Goal: Transaction & Acquisition: Purchase product/service

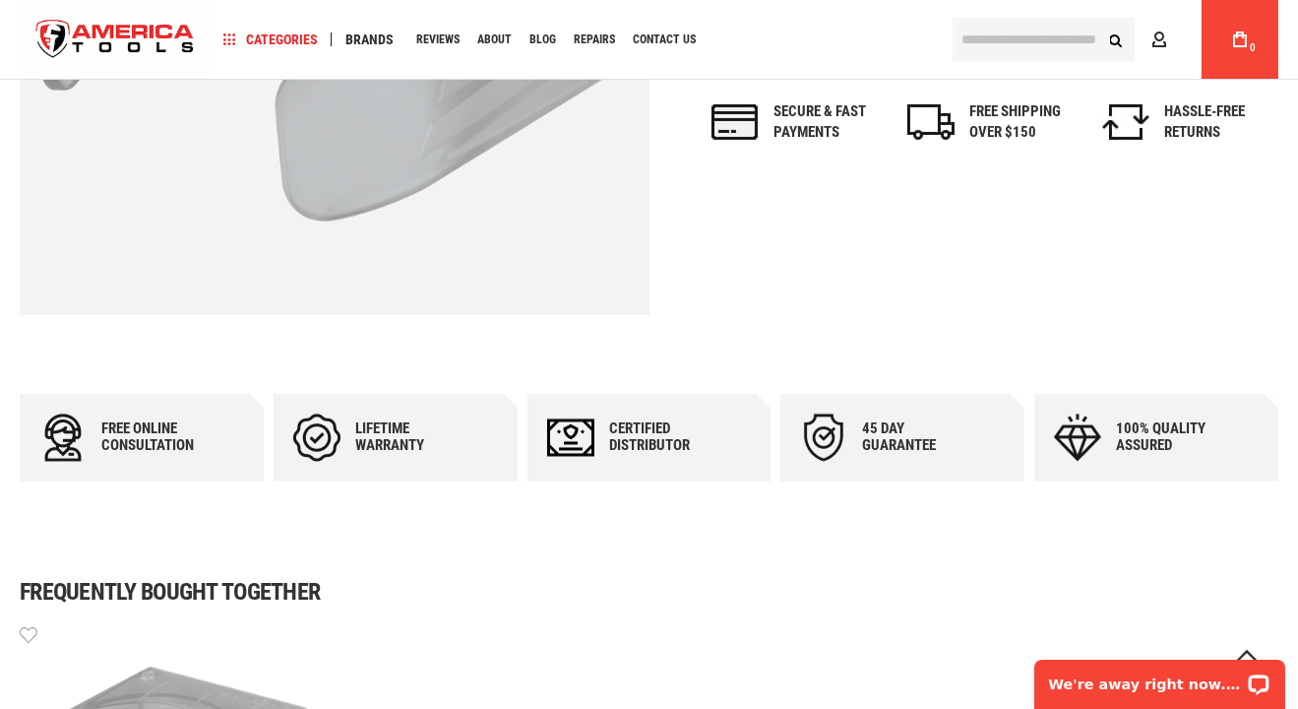
scroll to position [1285, 0]
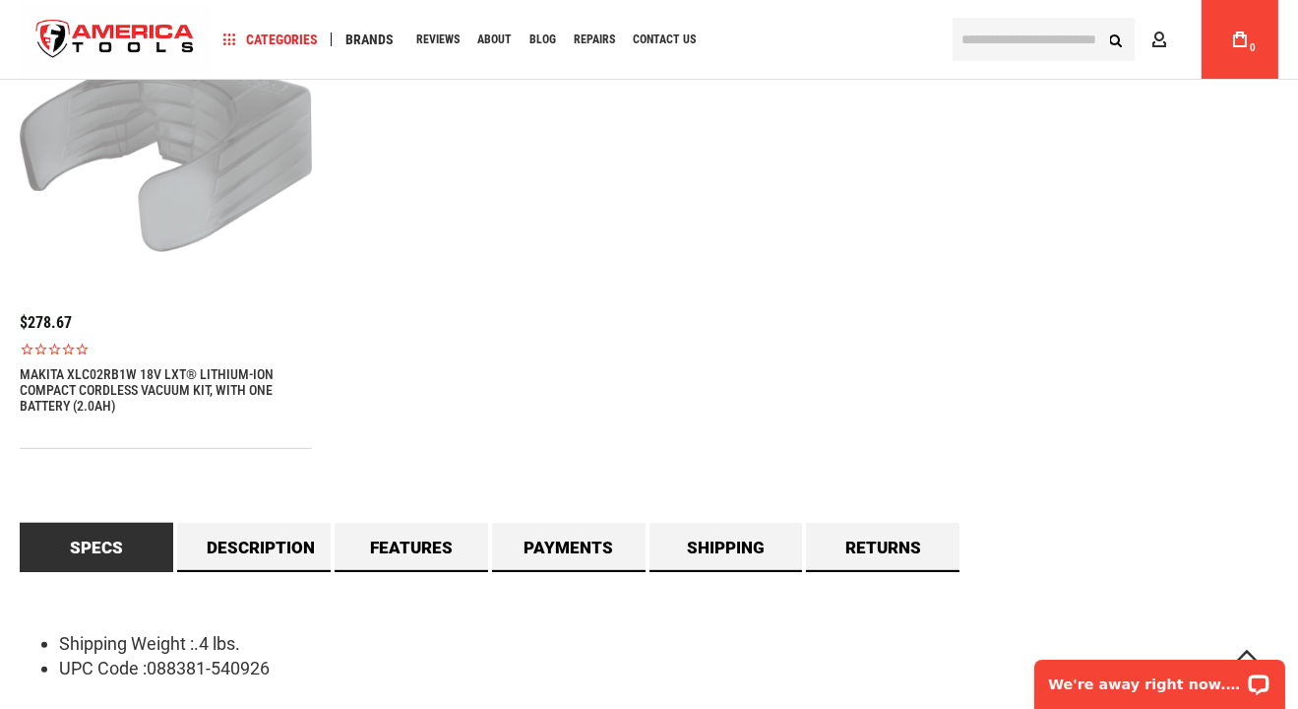
click at [222, 201] on img at bounding box center [166, 149] width 292 height 292
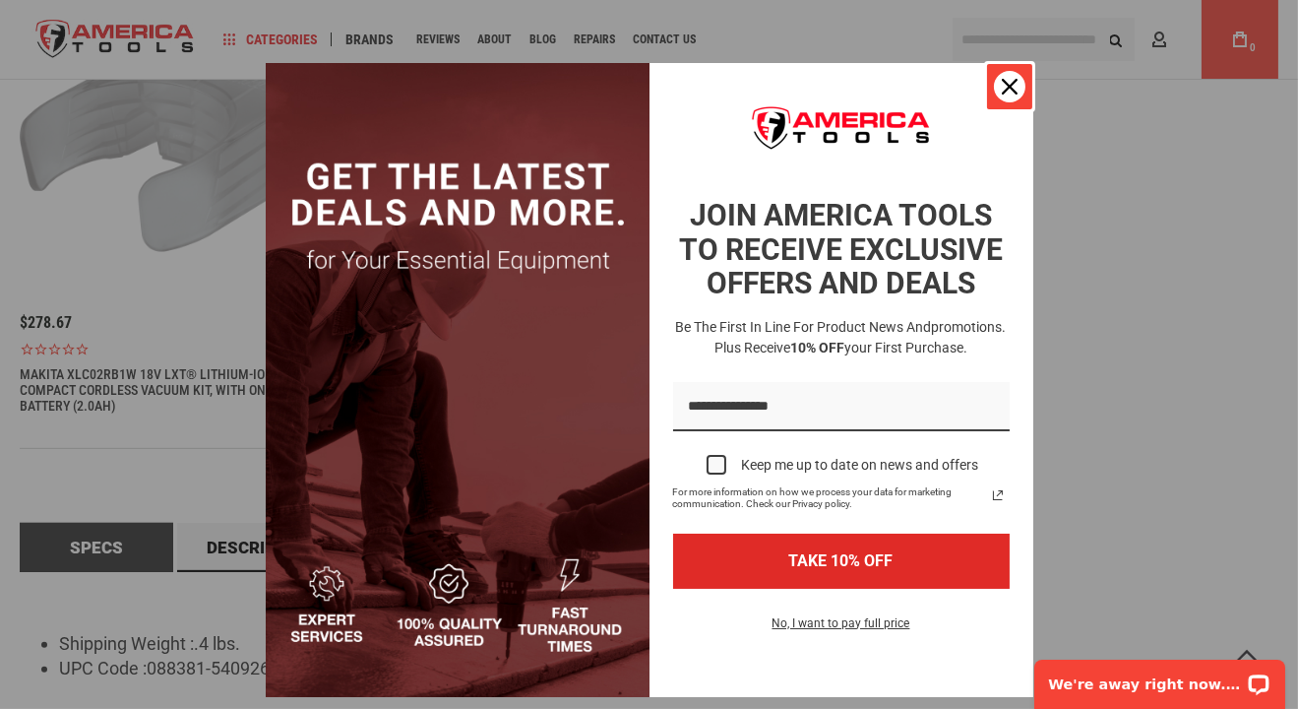
click at [1008, 87] on icon "close icon" at bounding box center [1010, 87] width 16 height 16
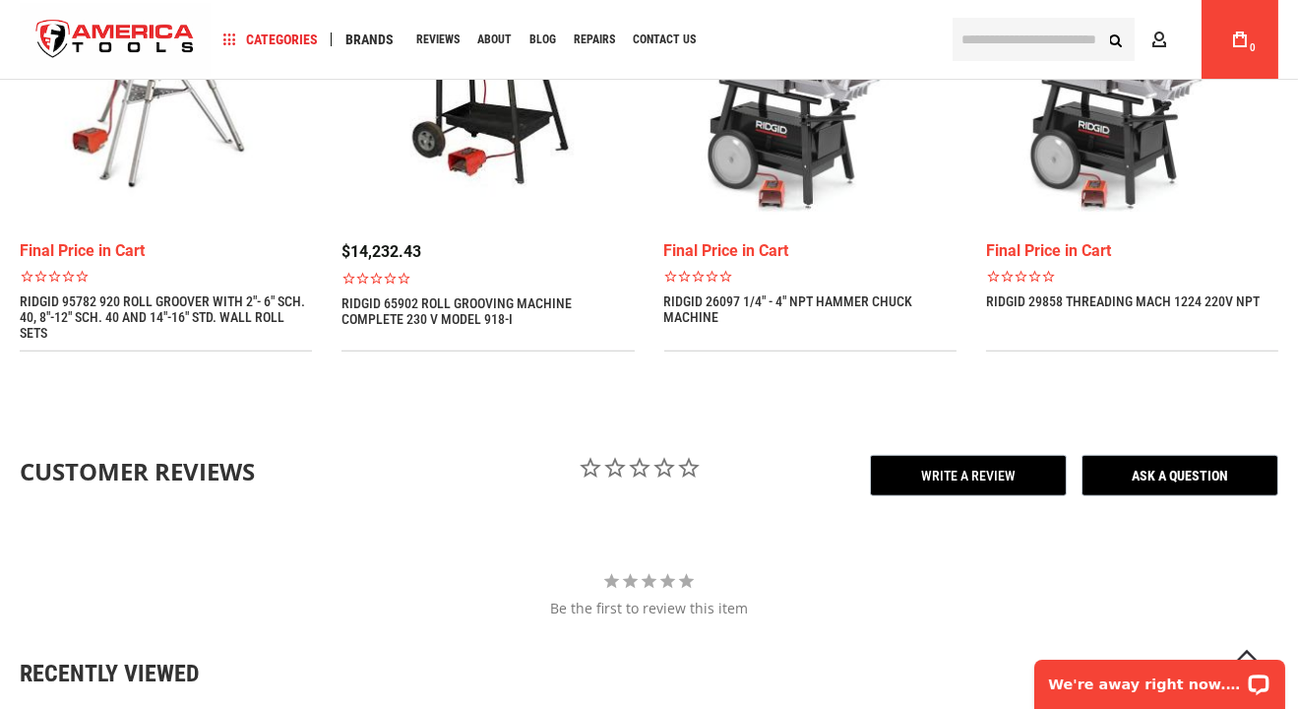
scroll to position [3099, 0]
